Goal: Check status

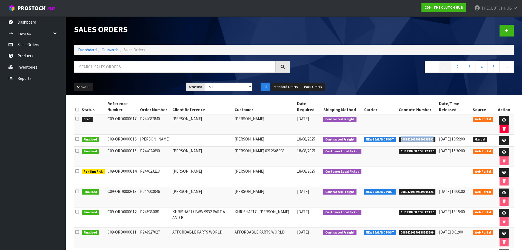
drag, startPoint x: 437, startPoint y: 139, endPoint x: 413, endPoint y: 139, distance: 23.8
click at [403, 141] on li "00894210379940638292" at bounding box center [418, 139] width 38 height 6
drag, startPoint x: 413, startPoint y: 139, endPoint x: 406, endPoint y: 139, distance: 6.6
click at [406, 139] on span "00894210379940638292" at bounding box center [417, 139] width 37 height 5
drag, startPoint x: 436, startPoint y: 140, endPoint x: 411, endPoint y: 140, distance: 24.9
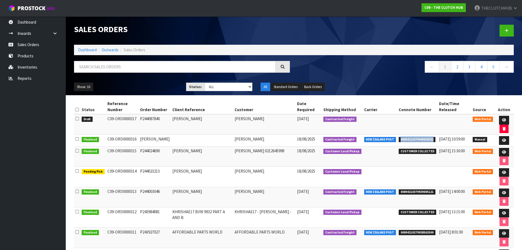
click at [403, 142] on span "00894210379940638292" at bounding box center [417, 139] width 37 height 5
drag, startPoint x: 412, startPoint y: 139, endPoint x: 403, endPoint y: 138, distance: 8.6
click at [401, 138] on tr "Finalised C09-ORD0000316 DANNY TRISTRAM DANNY TRISTRAM 18/08/2025 Contracted Fr…" at bounding box center [294, 140] width 440 height 12
drag, startPoint x: 434, startPoint y: 139, endPoint x: 402, endPoint y: 139, distance: 32.3
click at [402, 139] on span "00894210379940638292" at bounding box center [417, 139] width 37 height 5
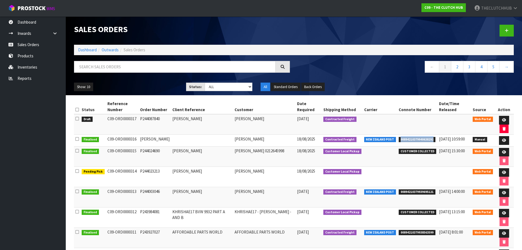
copy span "00894210379940638292"
drag, startPoint x: 128, startPoint y: 118, endPoint x: 106, endPoint y: 120, distance: 22.3
click at [106, 120] on td "C09-ORD0000317" at bounding box center [122, 124] width 33 height 21
copy td "C09-ORD0000317"
